Goal: Task Accomplishment & Management: Manage account settings

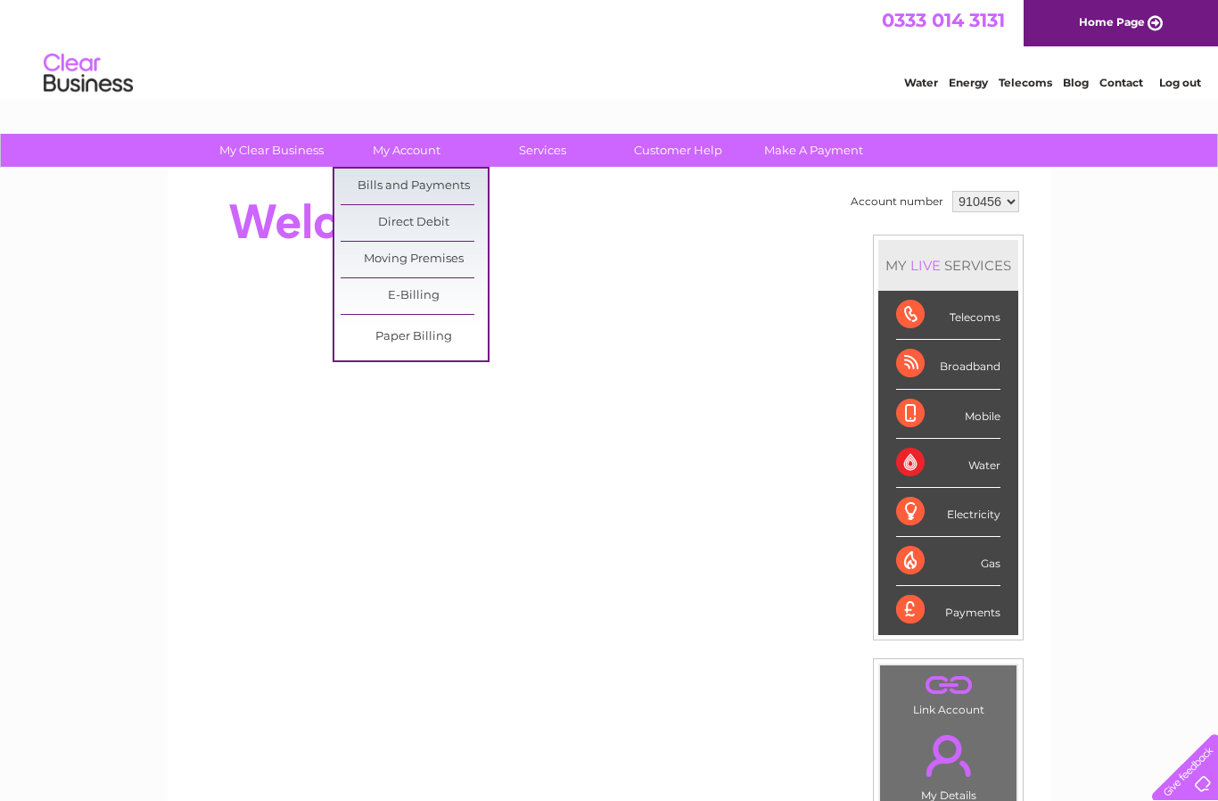
click at [395, 182] on link "Bills and Payments" at bounding box center [414, 186] width 147 height 36
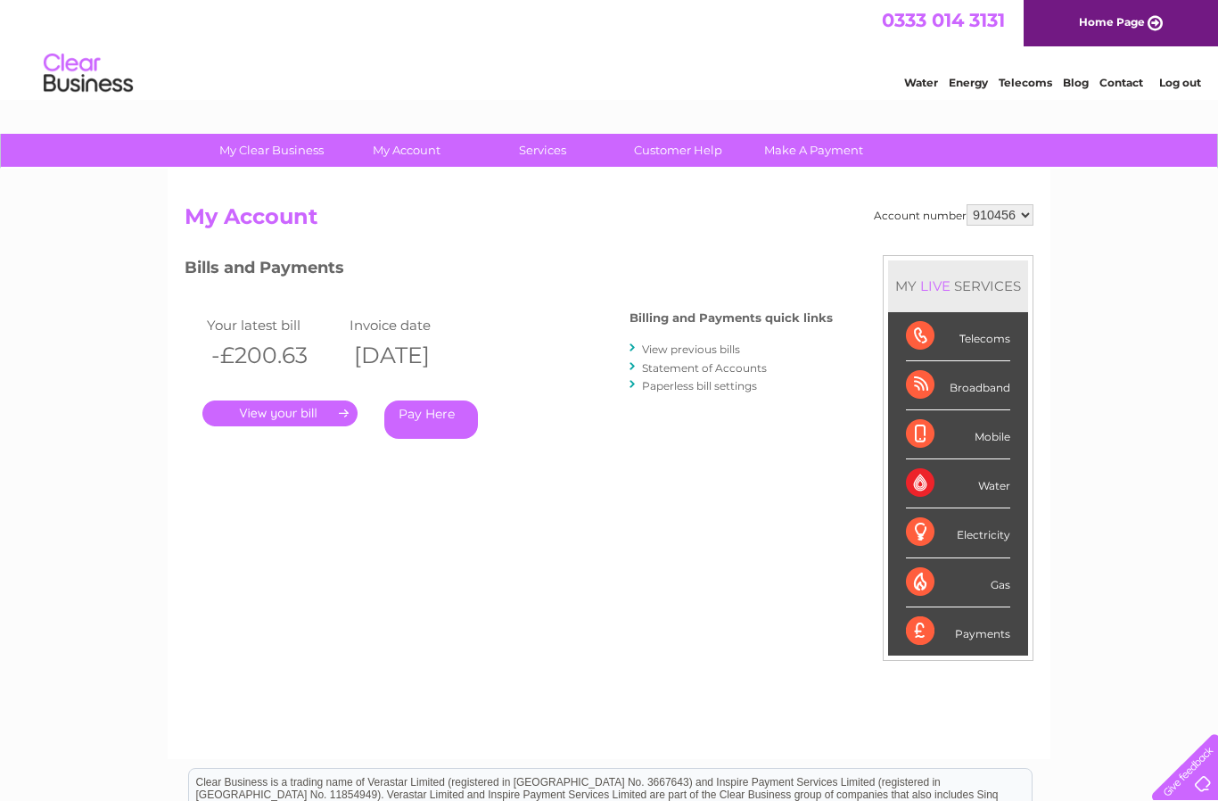
click at [271, 402] on link "." at bounding box center [279, 413] width 155 height 26
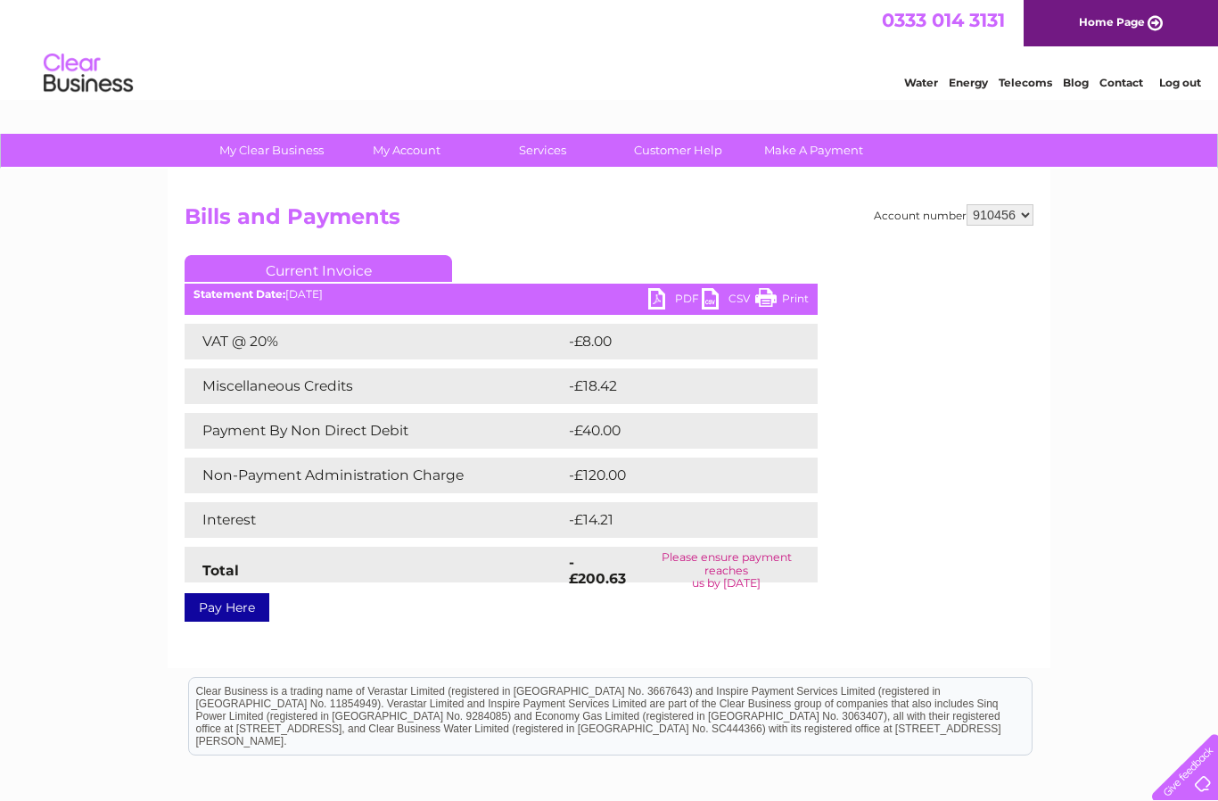
click at [1130, 85] on link "Contact" at bounding box center [1121, 82] width 44 height 13
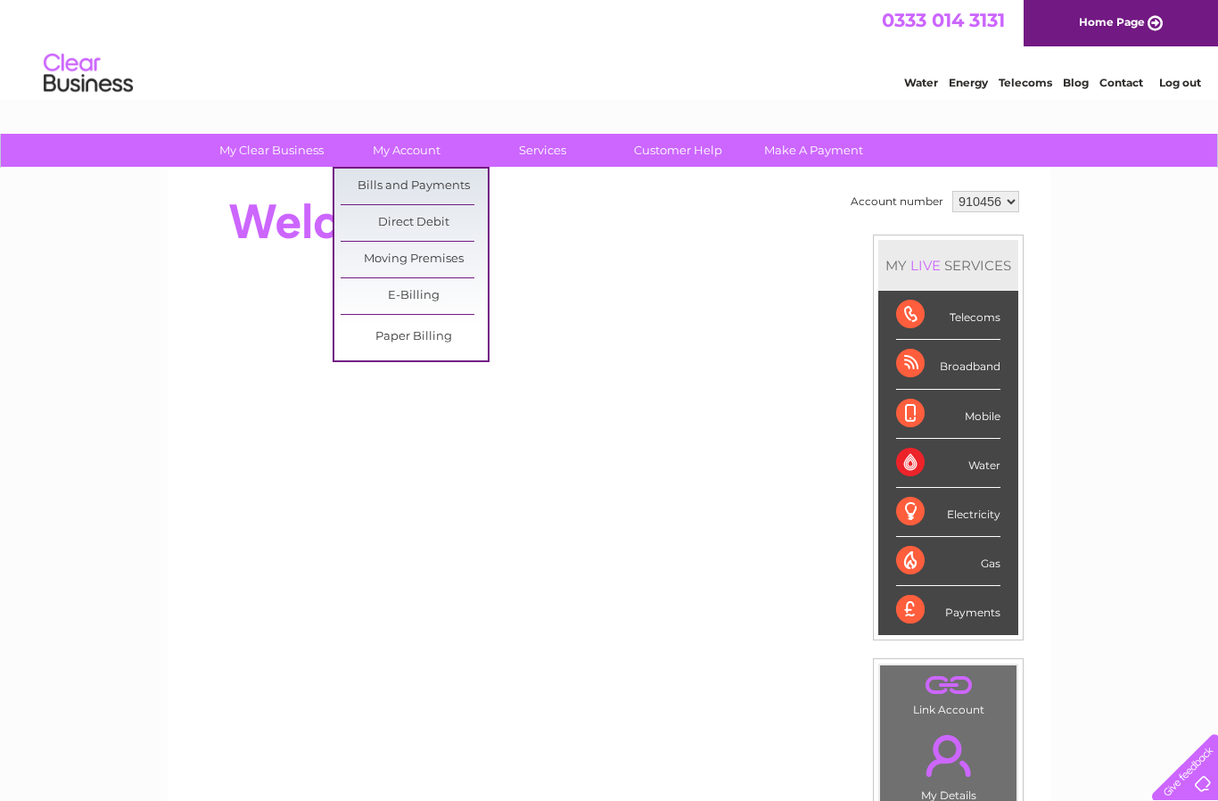
click at [396, 185] on link "Bills and Payments" at bounding box center [414, 186] width 147 height 36
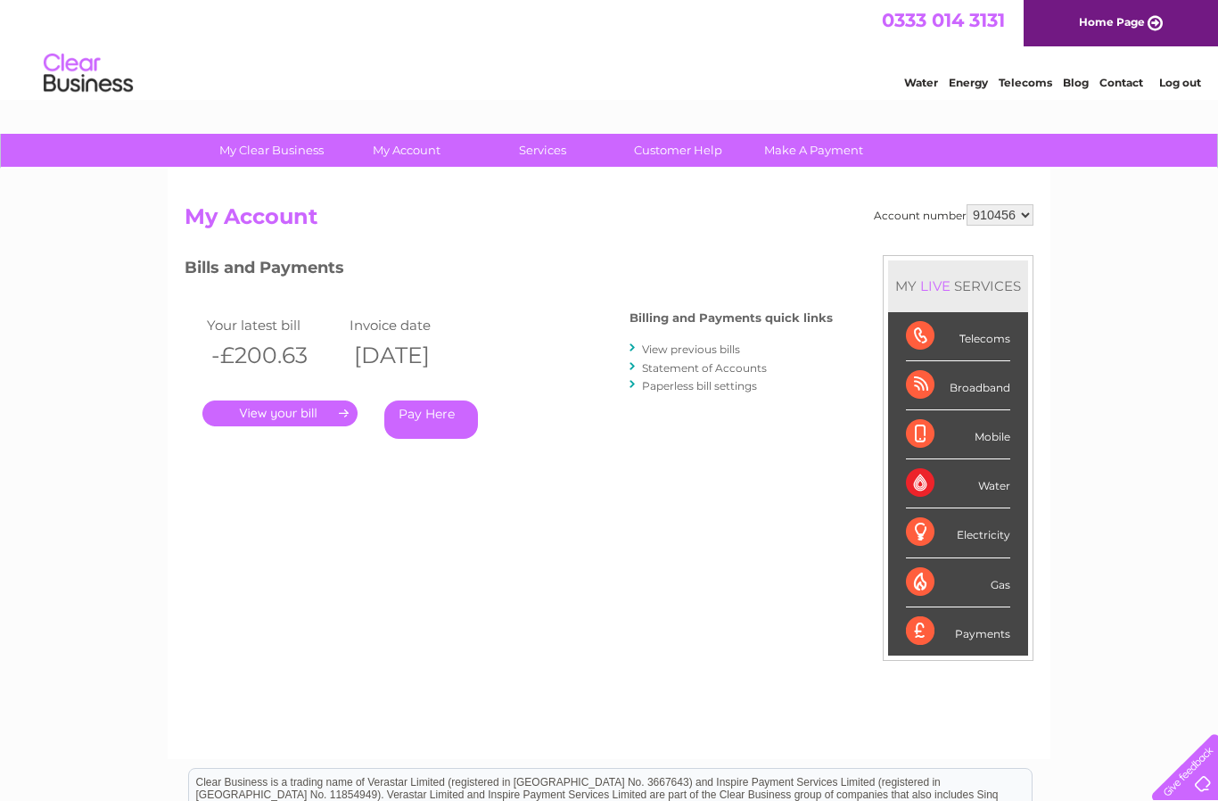
click at [689, 342] on link "View previous bills" at bounding box center [691, 348] width 98 height 13
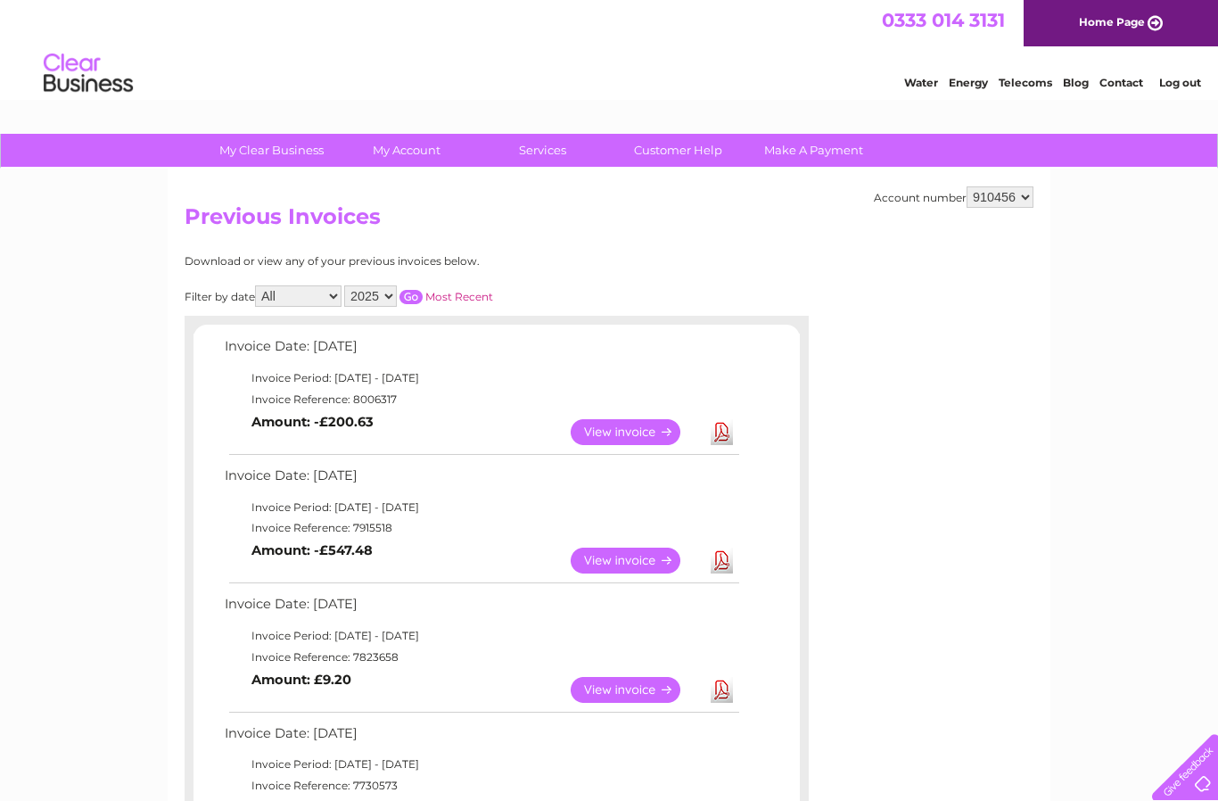
click at [464, 296] on link "Most Recent" at bounding box center [459, 296] width 68 height 13
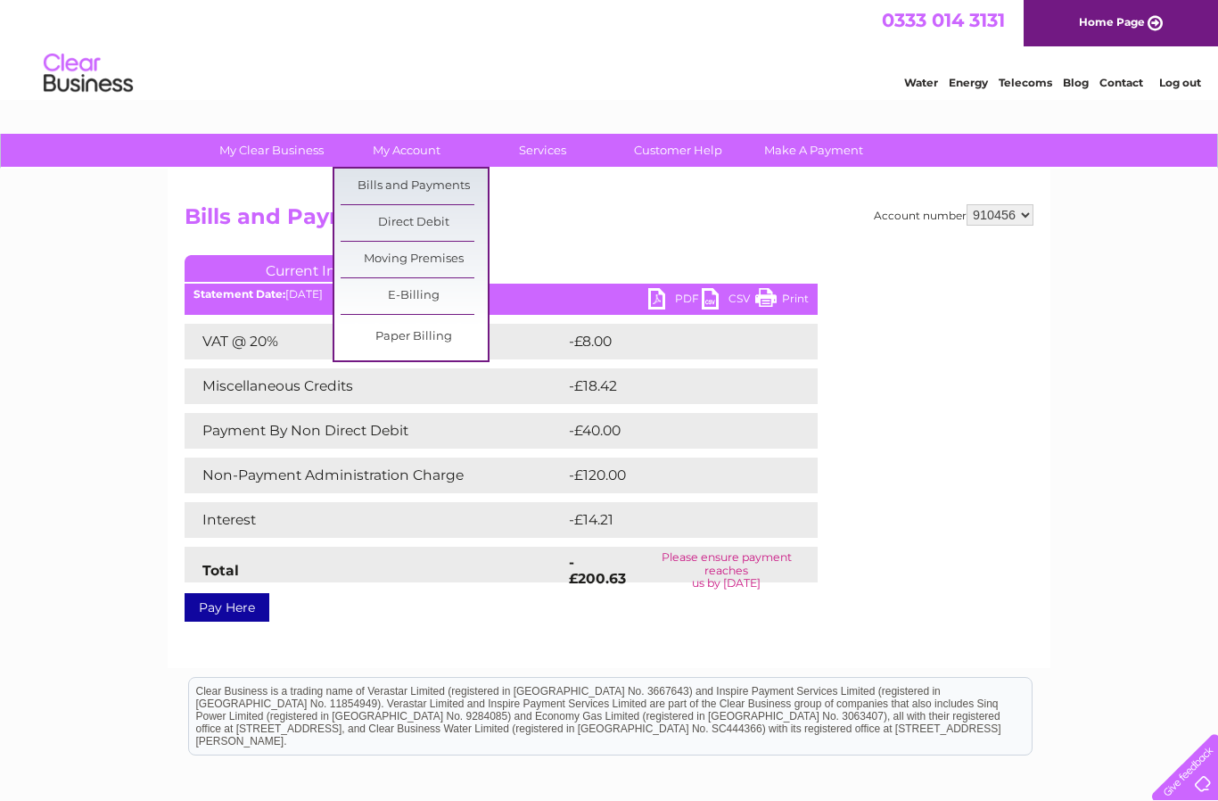
click at [397, 181] on link "Bills and Payments" at bounding box center [414, 186] width 147 height 36
click at [380, 183] on link "Bills and Payments" at bounding box center [414, 186] width 147 height 36
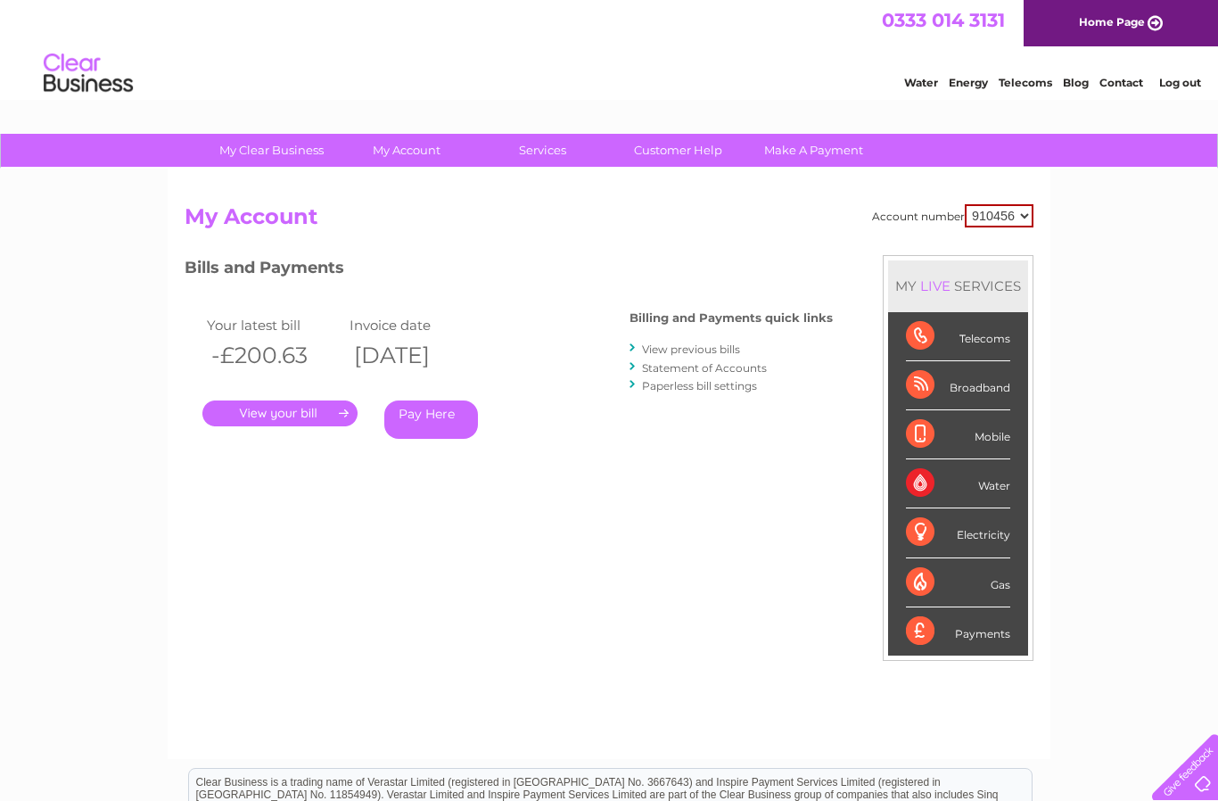
click at [666, 366] on link "Statement of Accounts" at bounding box center [704, 367] width 125 height 13
